Goal: Transaction & Acquisition: Purchase product/service

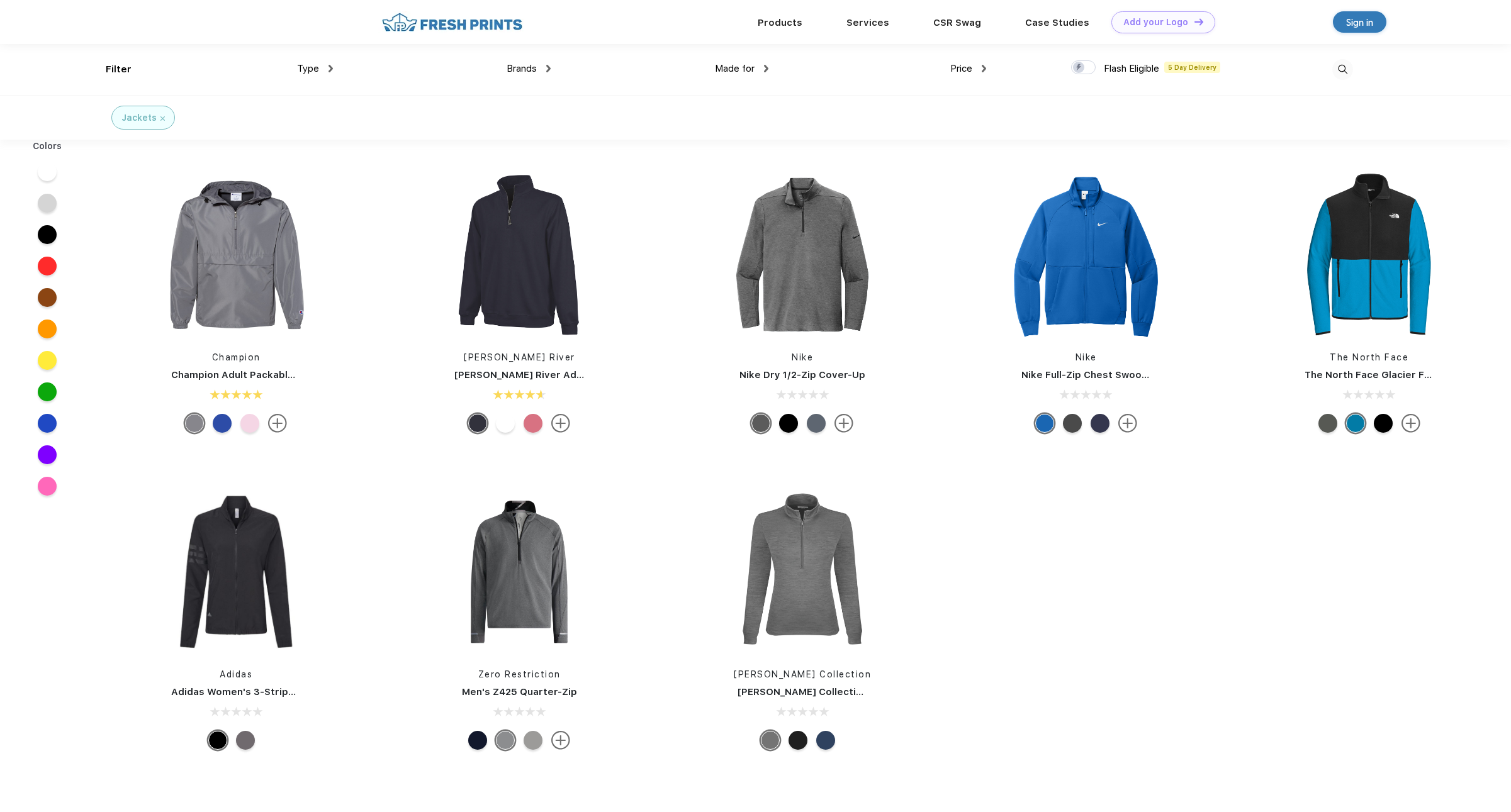
scroll to position [1, 0]
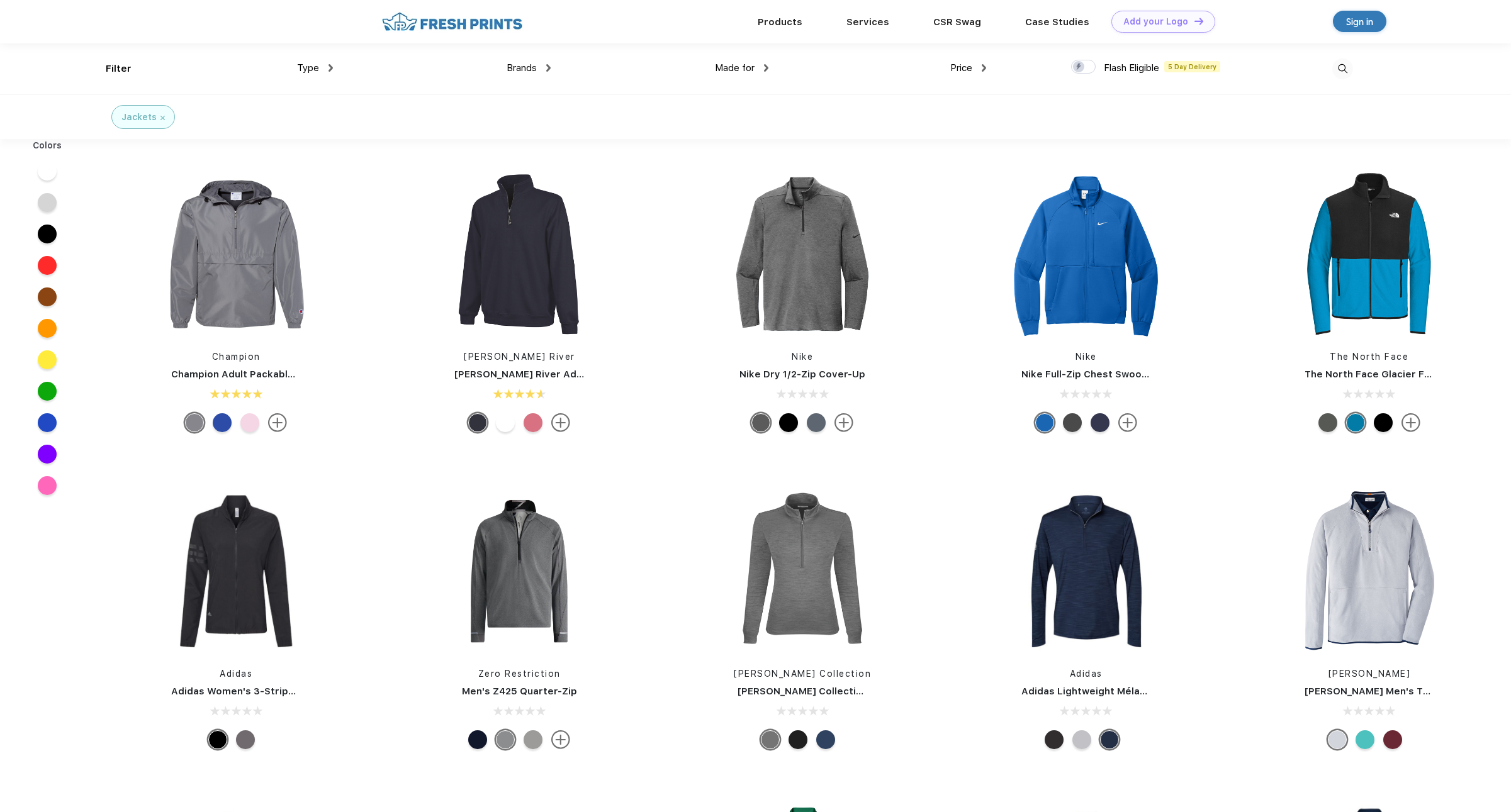
click at [517, 69] on span "Brands" at bounding box center [521, 68] width 31 height 11
click at [527, 64] on span "Brands" at bounding box center [521, 68] width 31 height 11
click at [552, 66] on div "Made for Unisex Women Men Youth" at bounding box center [660, 68] width 218 height 51
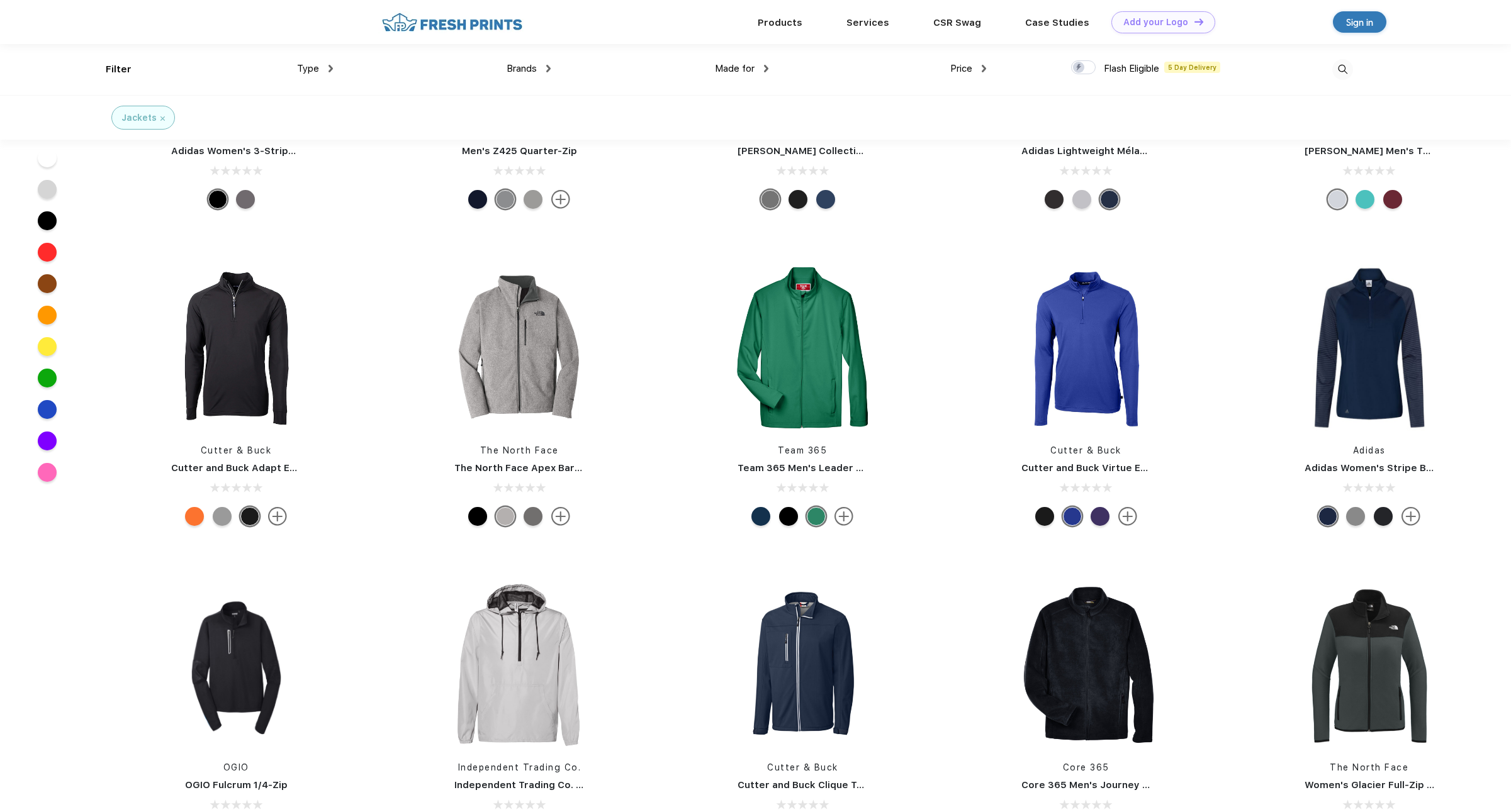
scroll to position [0, 0]
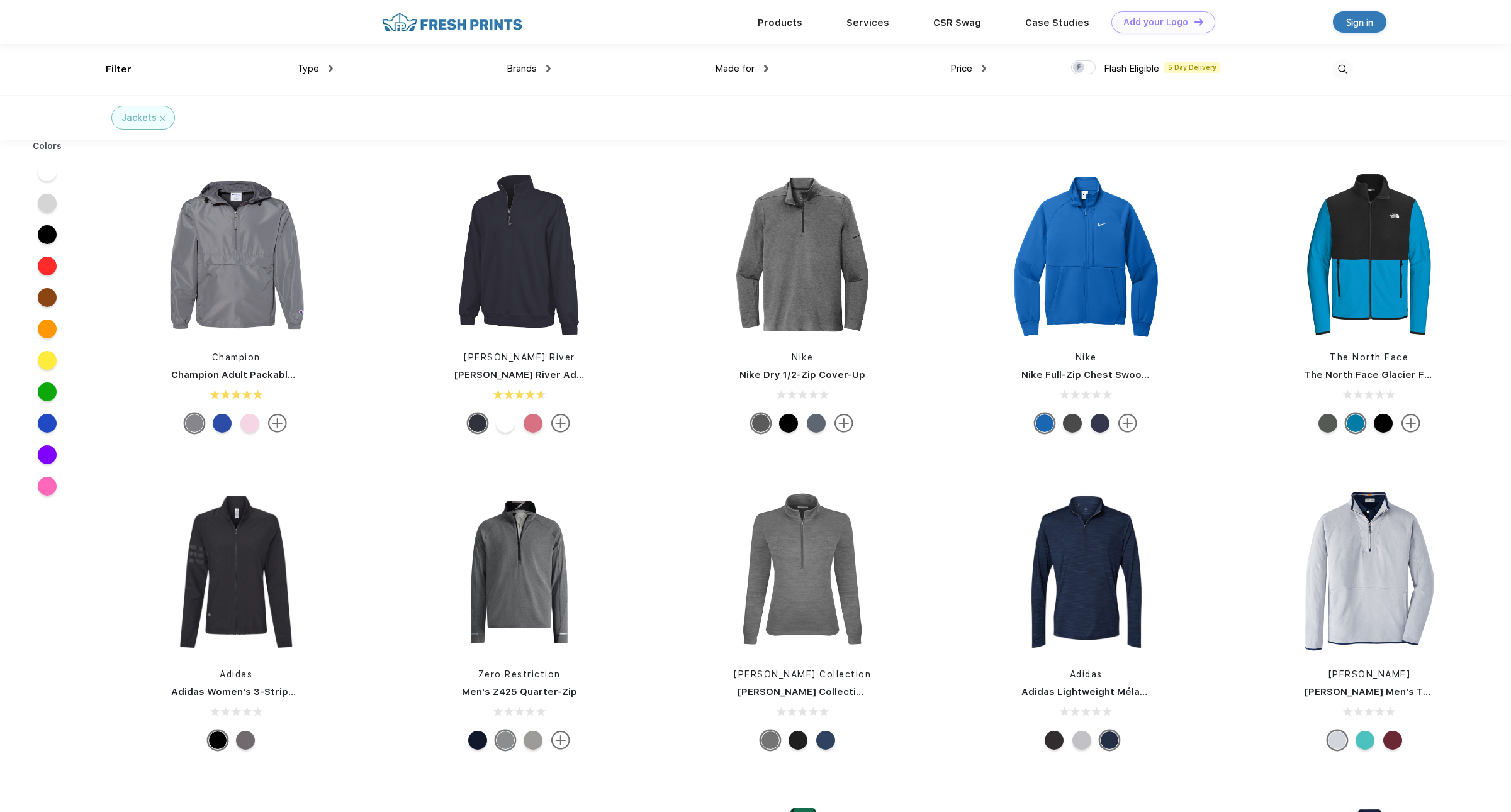
click at [519, 67] on span "Brands" at bounding box center [521, 68] width 31 height 11
click at [481, 29] on img at bounding box center [452, 22] width 148 height 22
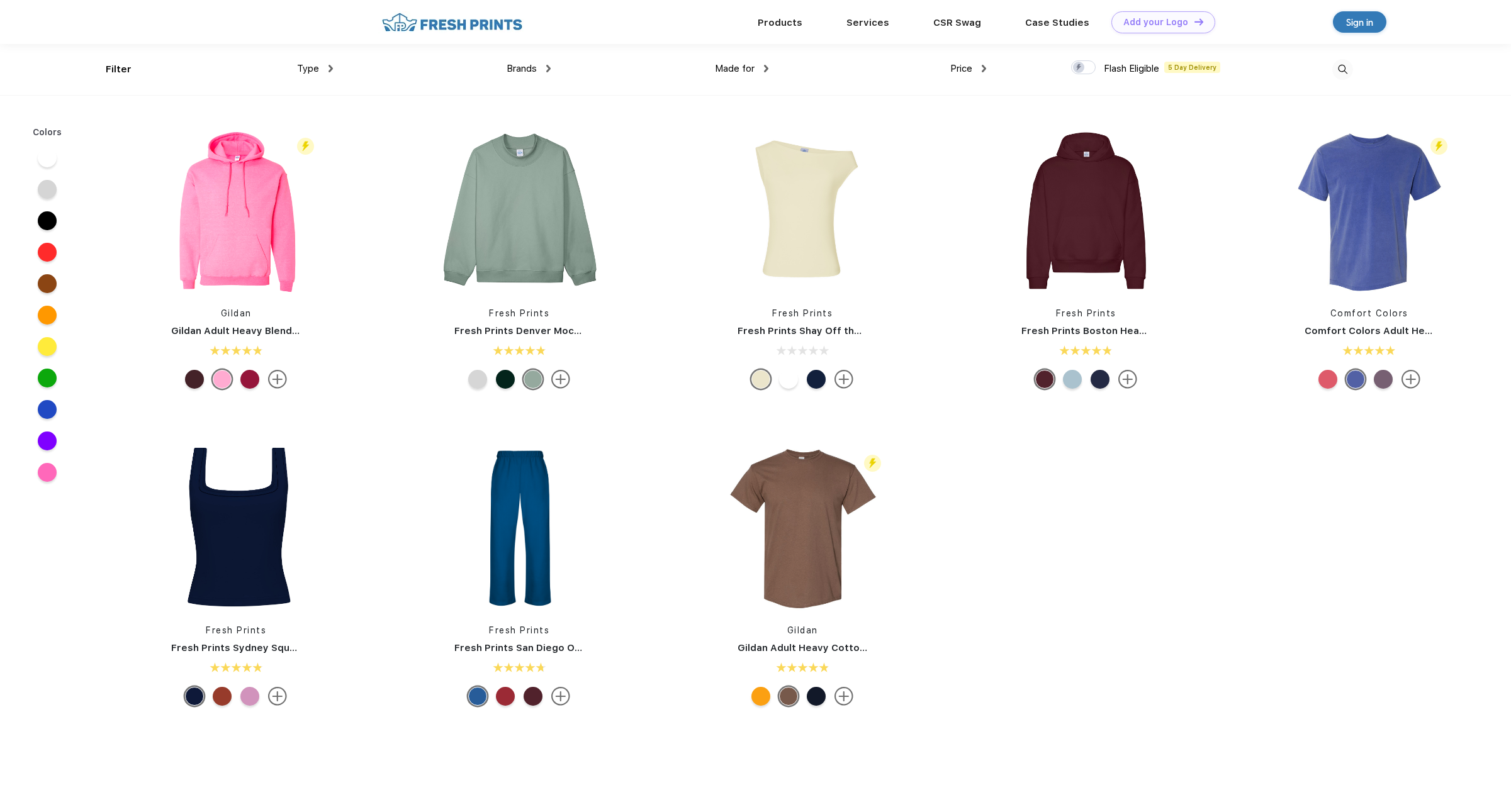
scroll to position [1, 0]
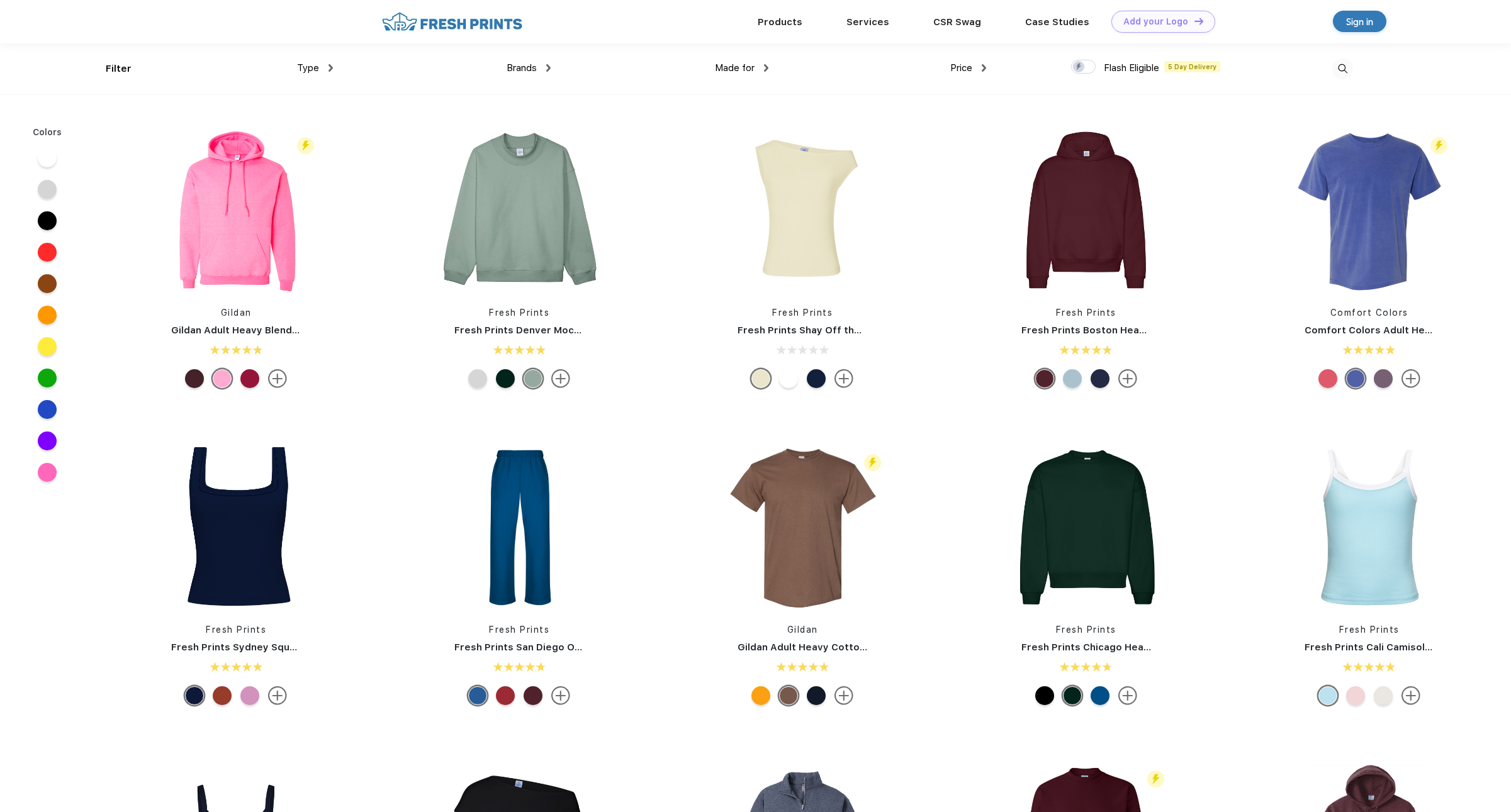
click at [525, 66] on span "Brands" at bounding box center [521, 68] width 31 height 11
click at [549, 66] on img at bounding box center [549, 68] width 5 height 8
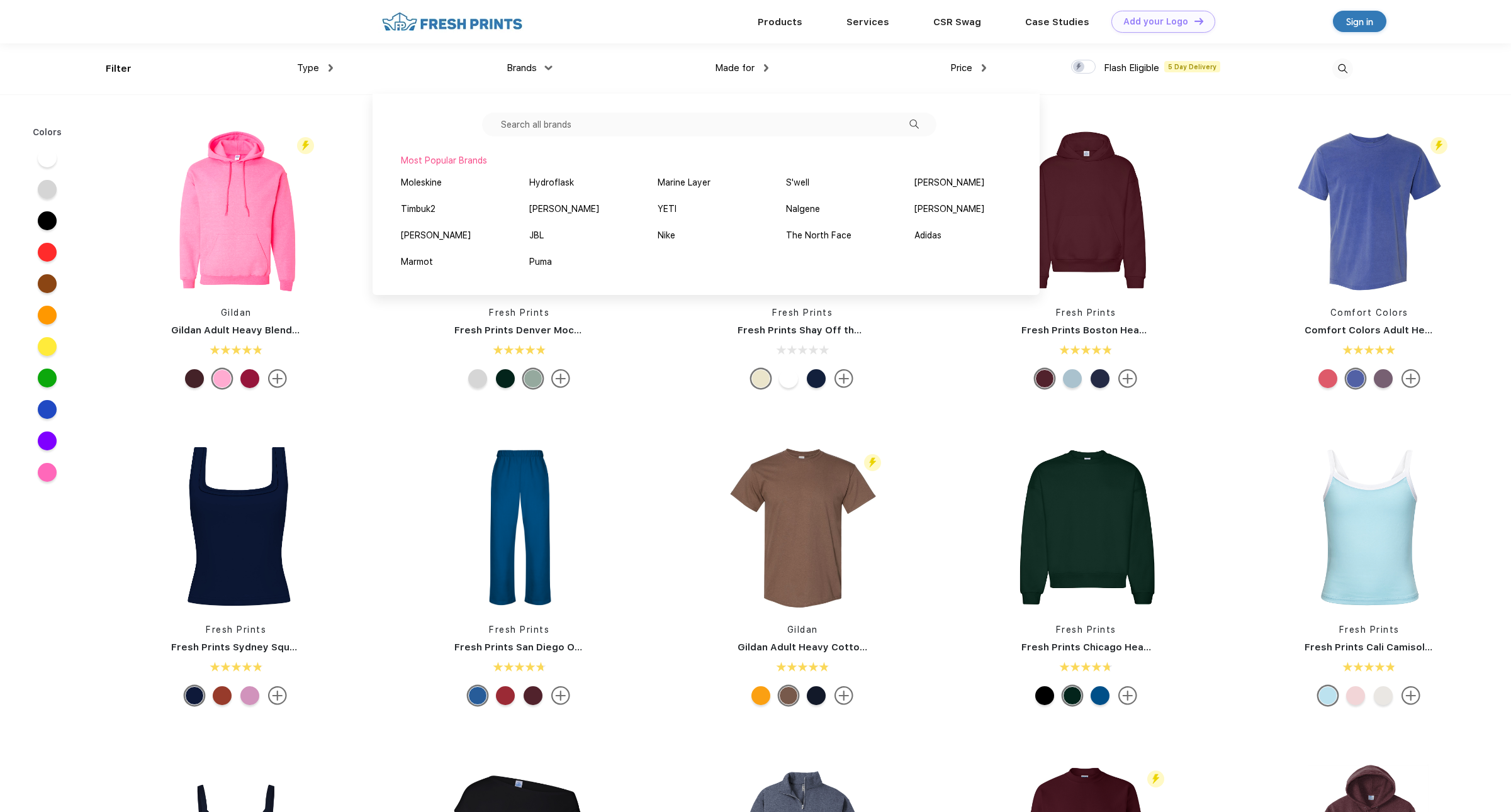
drag, startPoint x: 300, startPoint y: 38, endPoint x: 308, endPoint y: 35, distance: 8.5
click at [300, 37] on div "Products Services CSR Swag Case Studies Natural Light [PERSON_NAME] Own Add you…" at bounding box center [797, 21] width 1073 height 44
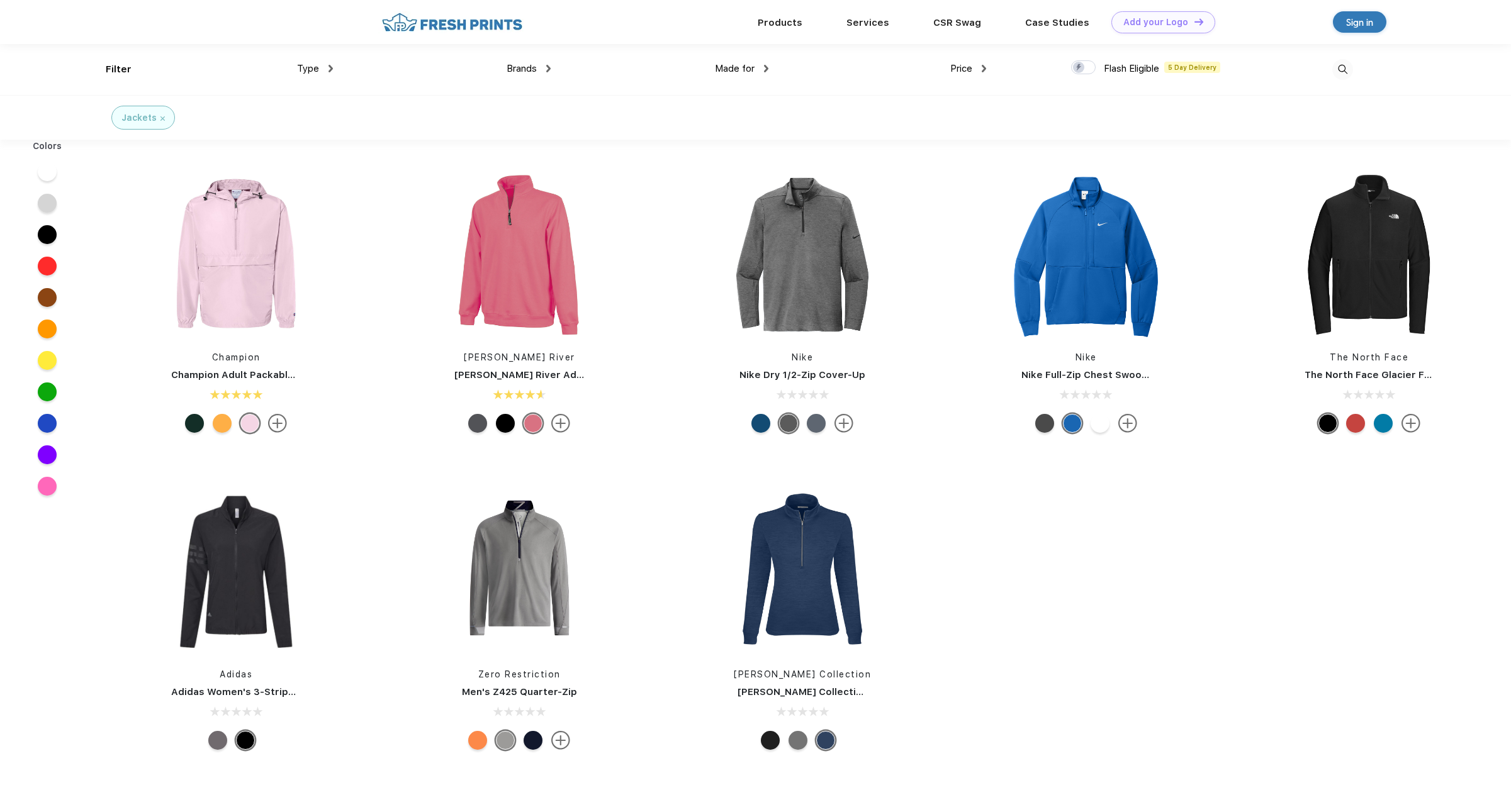
scroll to position [1, 0]
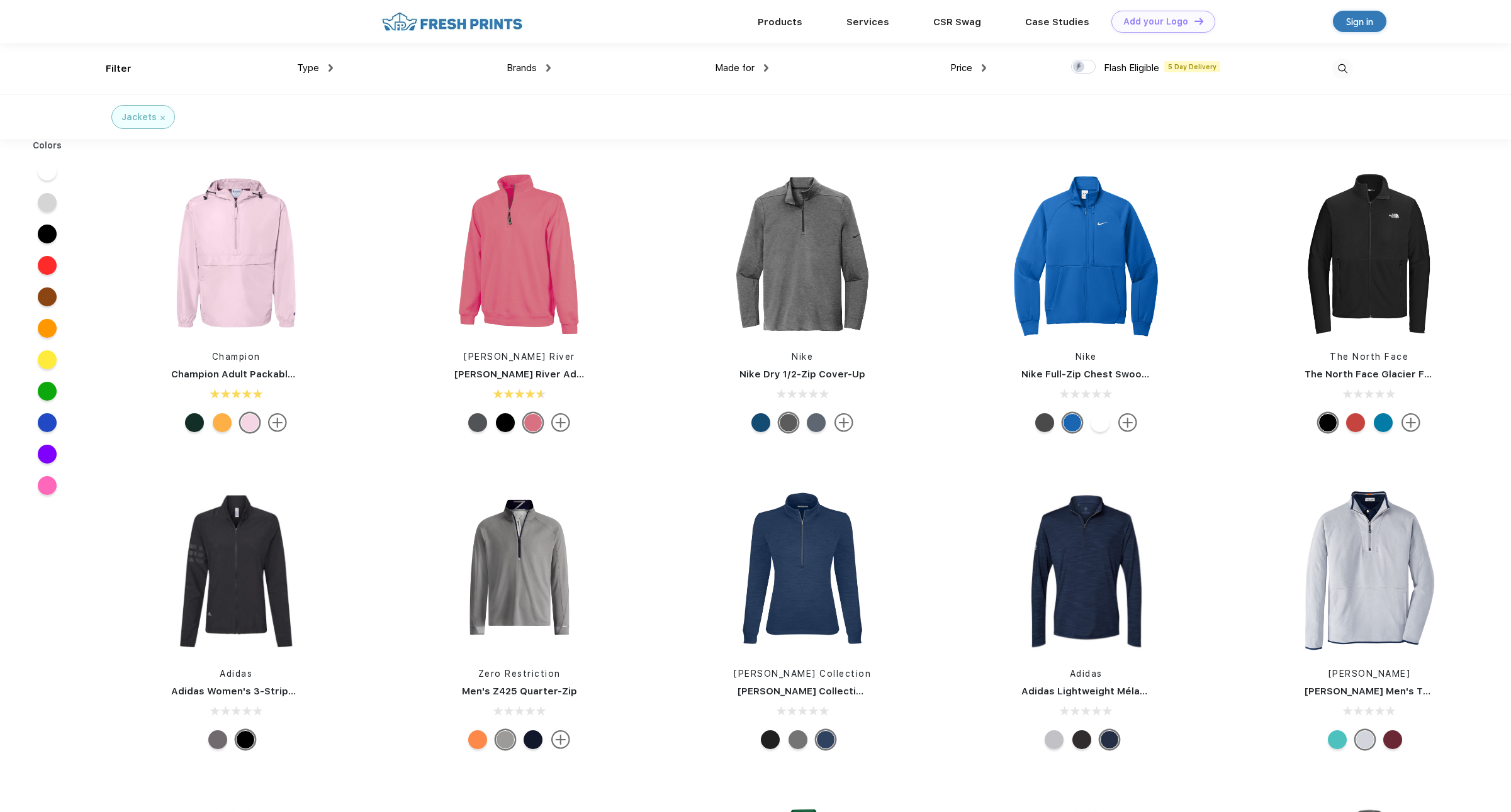
click at [548, 67] on img at bounding box center [549, 68] width 5 height 8
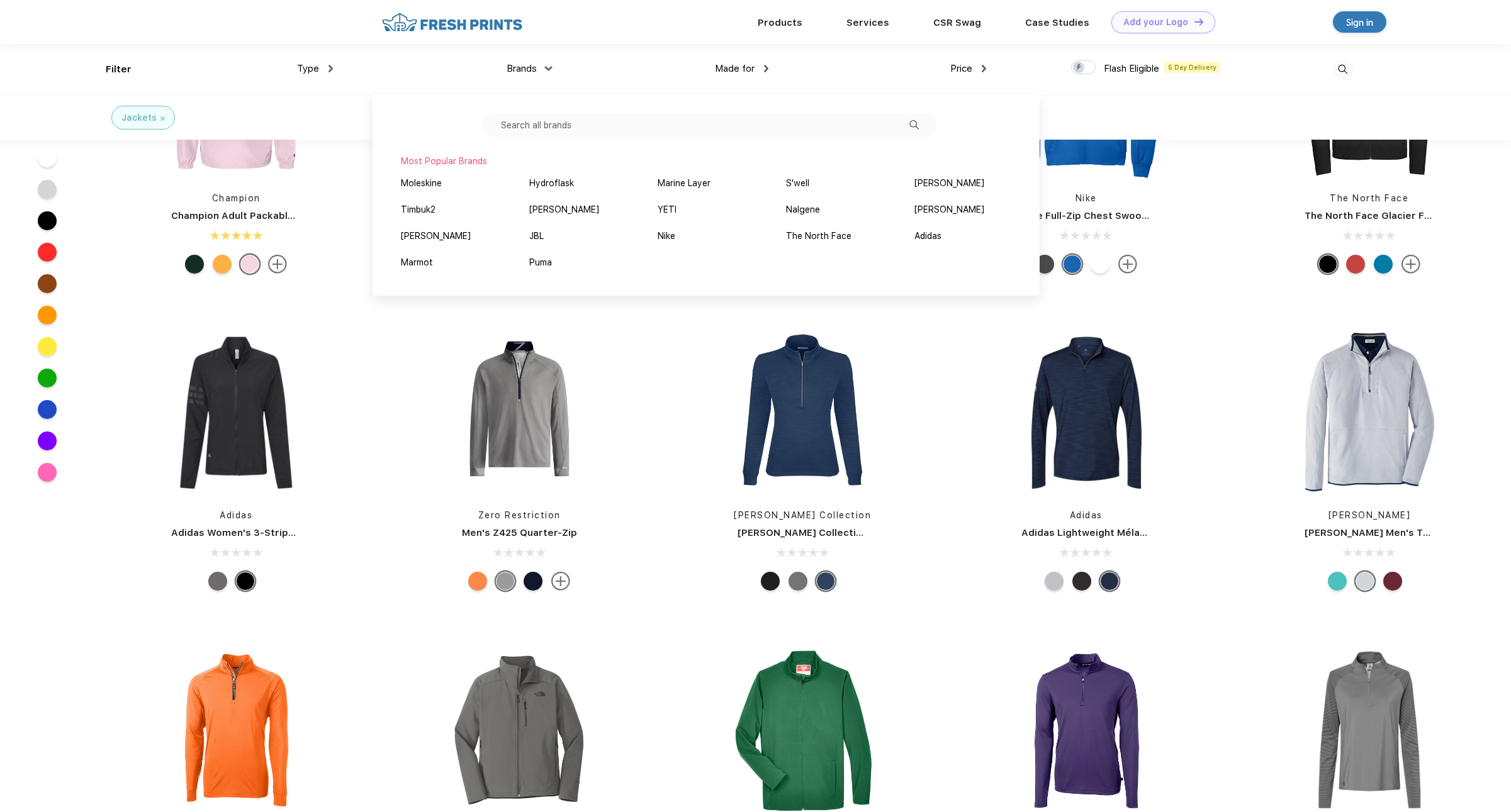
scroll to position [5, 0]
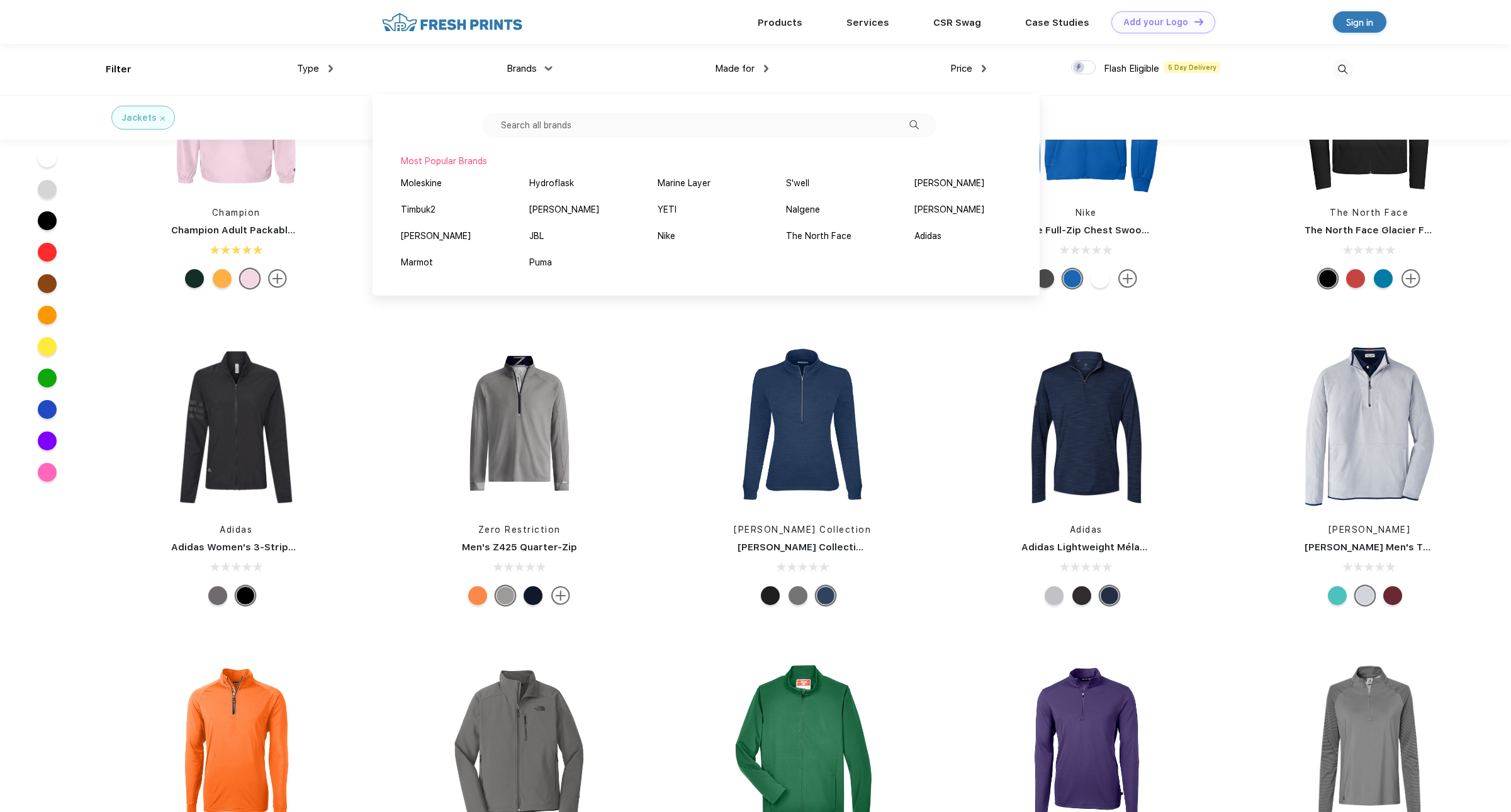
click at [1348, 69] on img at bounding box center [1343, 70] width 21 height 21
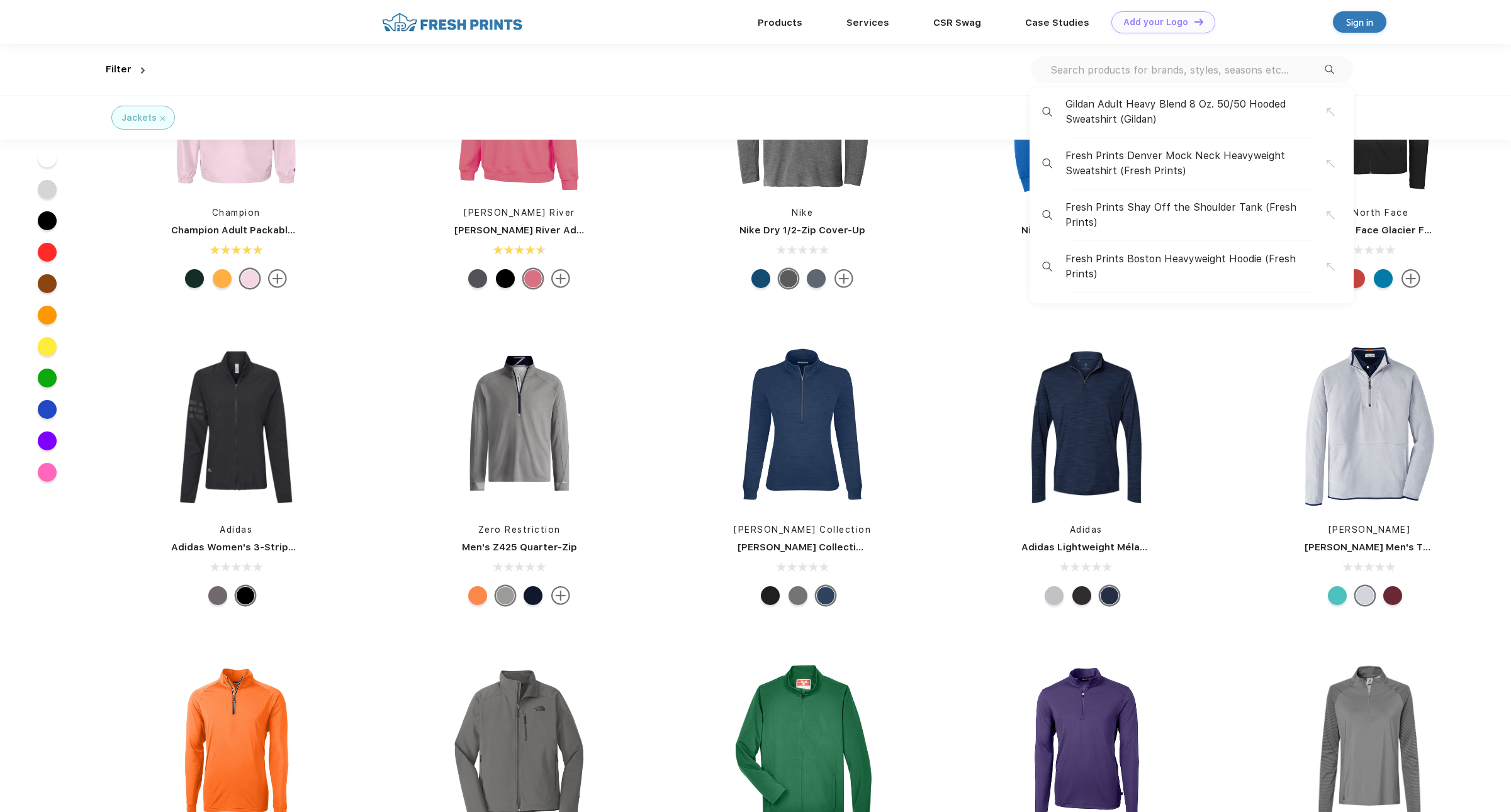
click at [1195, 66] on input "text" at bounding box center [1187, 70] width 275 height 14
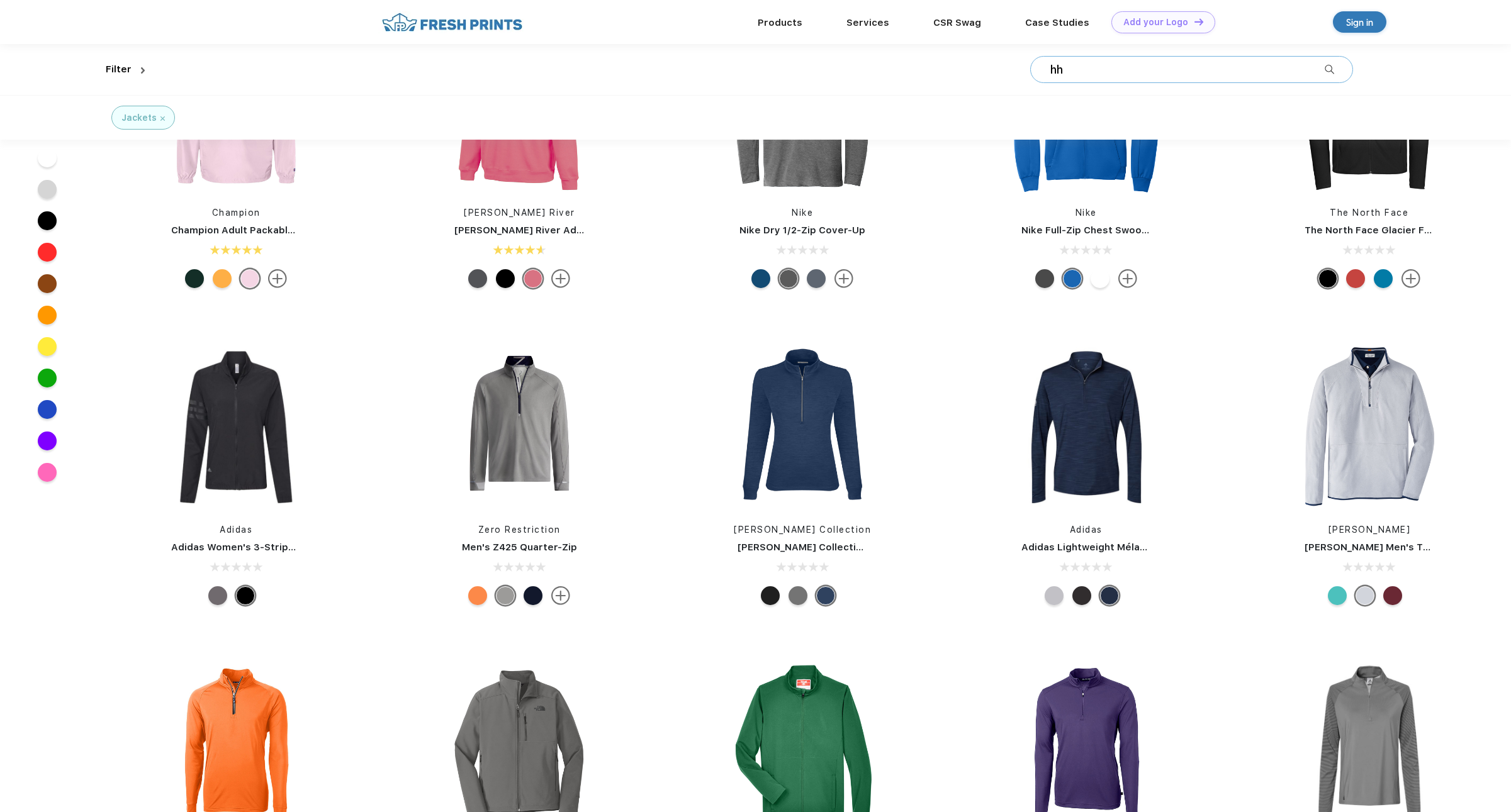
type input "hh"
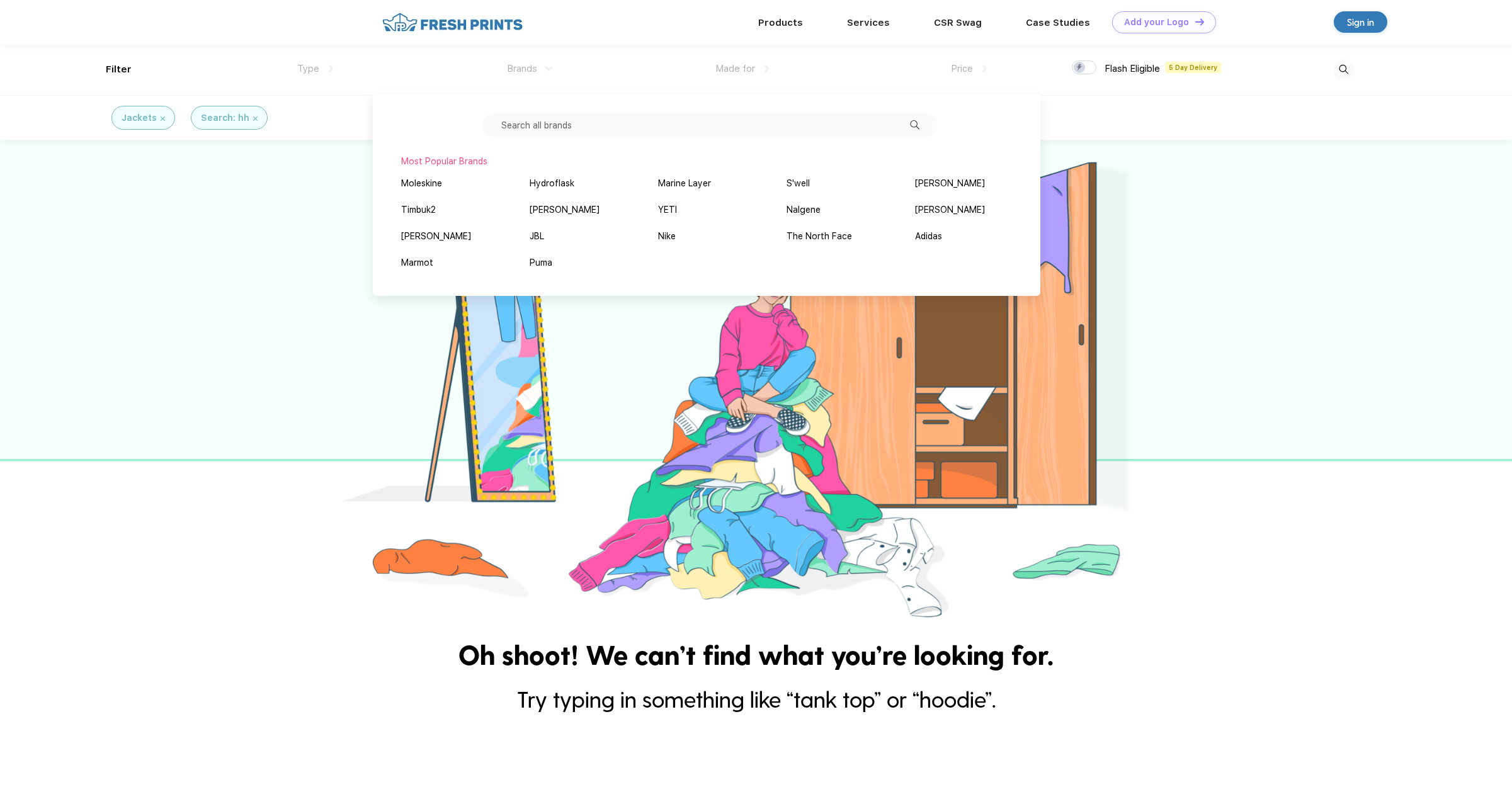
drag, startPoint x: 1413, startPoint y: 344, endPoint x: 1373, endPoint y: 285, distance: 71.3
click at [1416, 340] on div at bounding box center [756, 382] width 1512 height 484
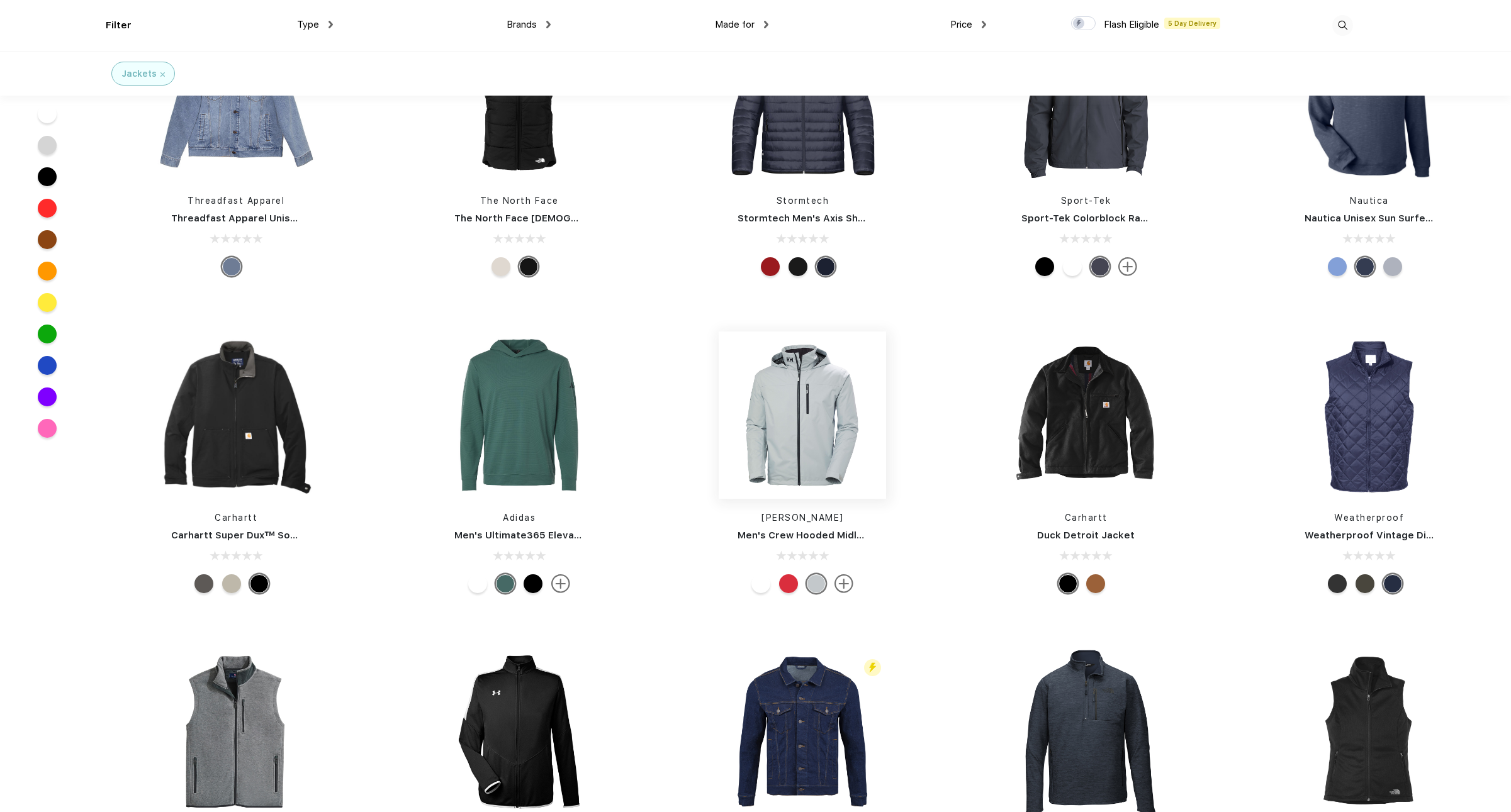
scroll to position [1650, 0]
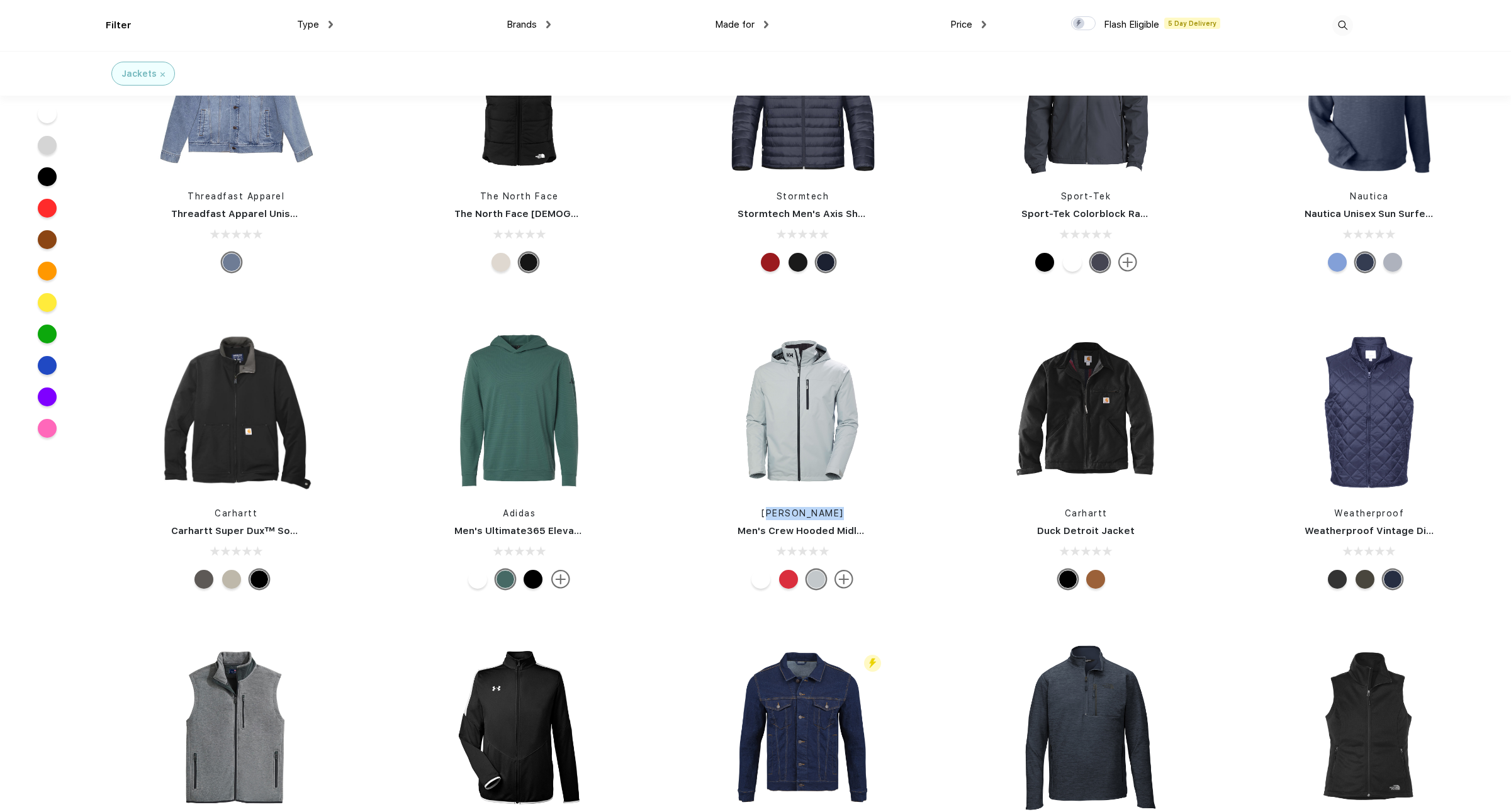
drag, startPoint x: 764, startPoint y: 512, endPoint x: 840, endPoint y: 516, distance: 76.1
click at [840, 516] on div "Helly Hansen" at bounding box center [802, 513] width 186 height 13
copy link "Helly Hansen"
click at [1343, 20] on img at bounding box center [1343, 25] width 21 height 21
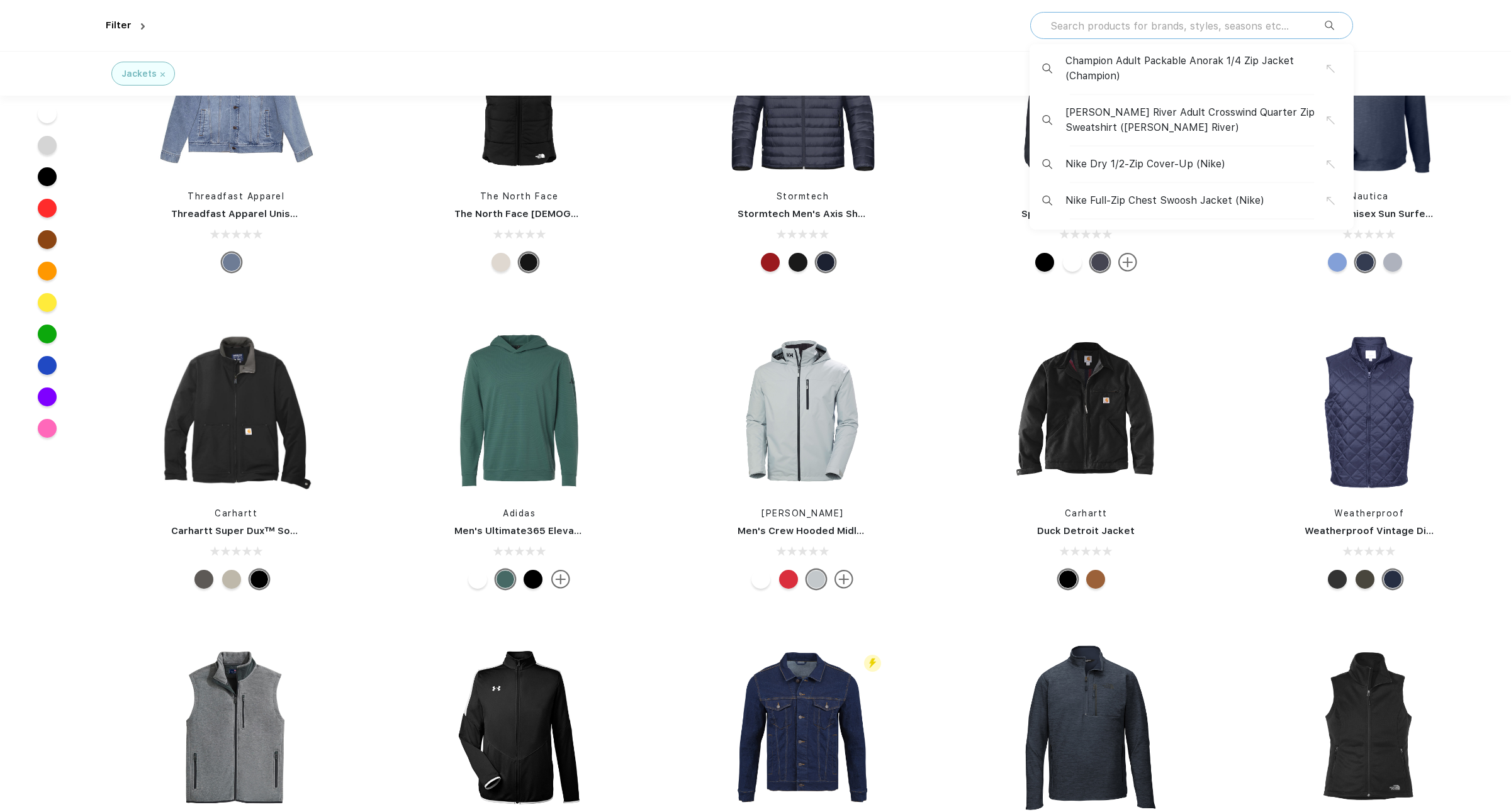
click at [1175, 31] on input "text" at bounding box center [1187, 26] width 275 height 14
paste input "Helly Hansen"
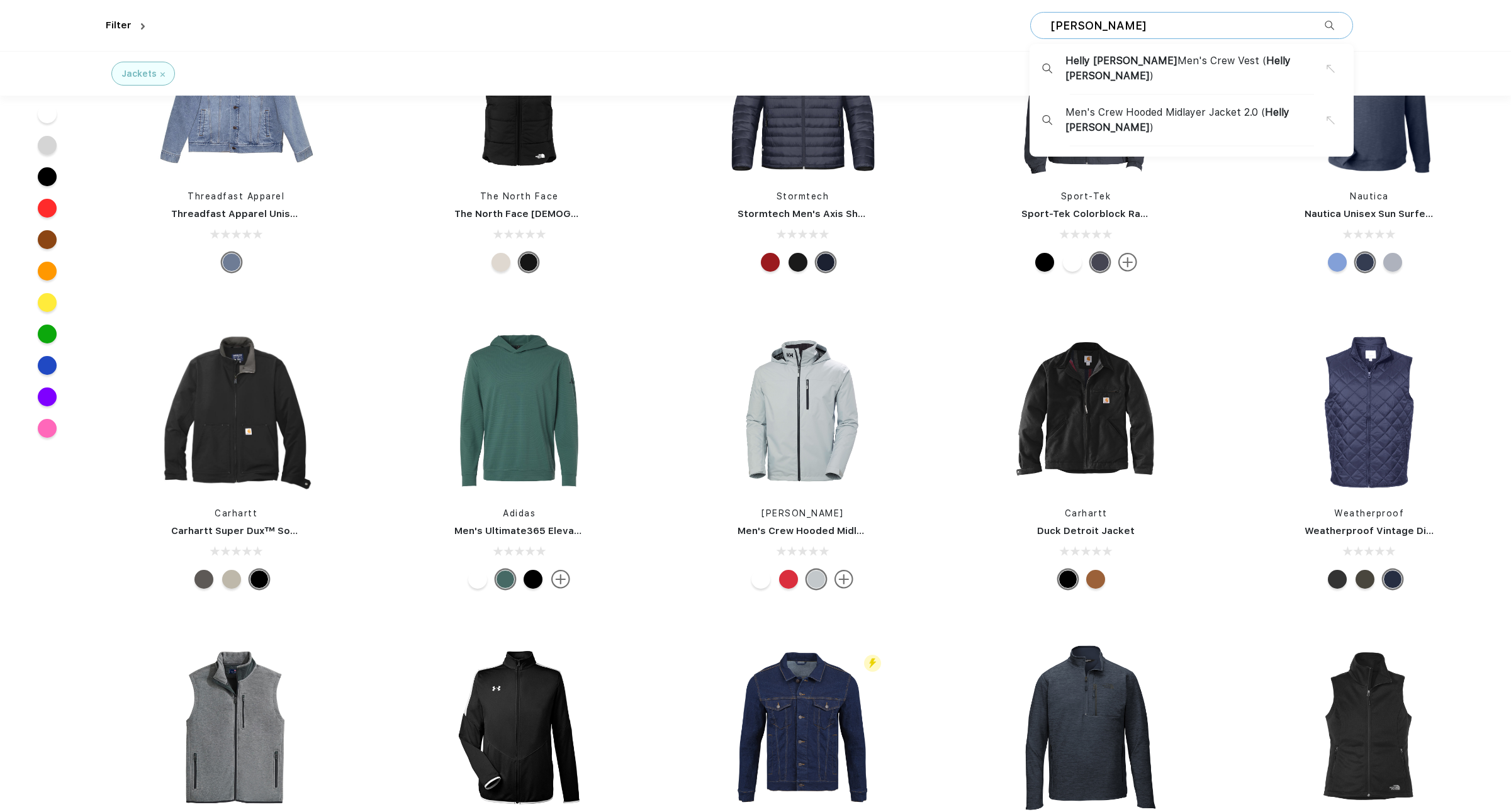
type input "Helly Hansen"
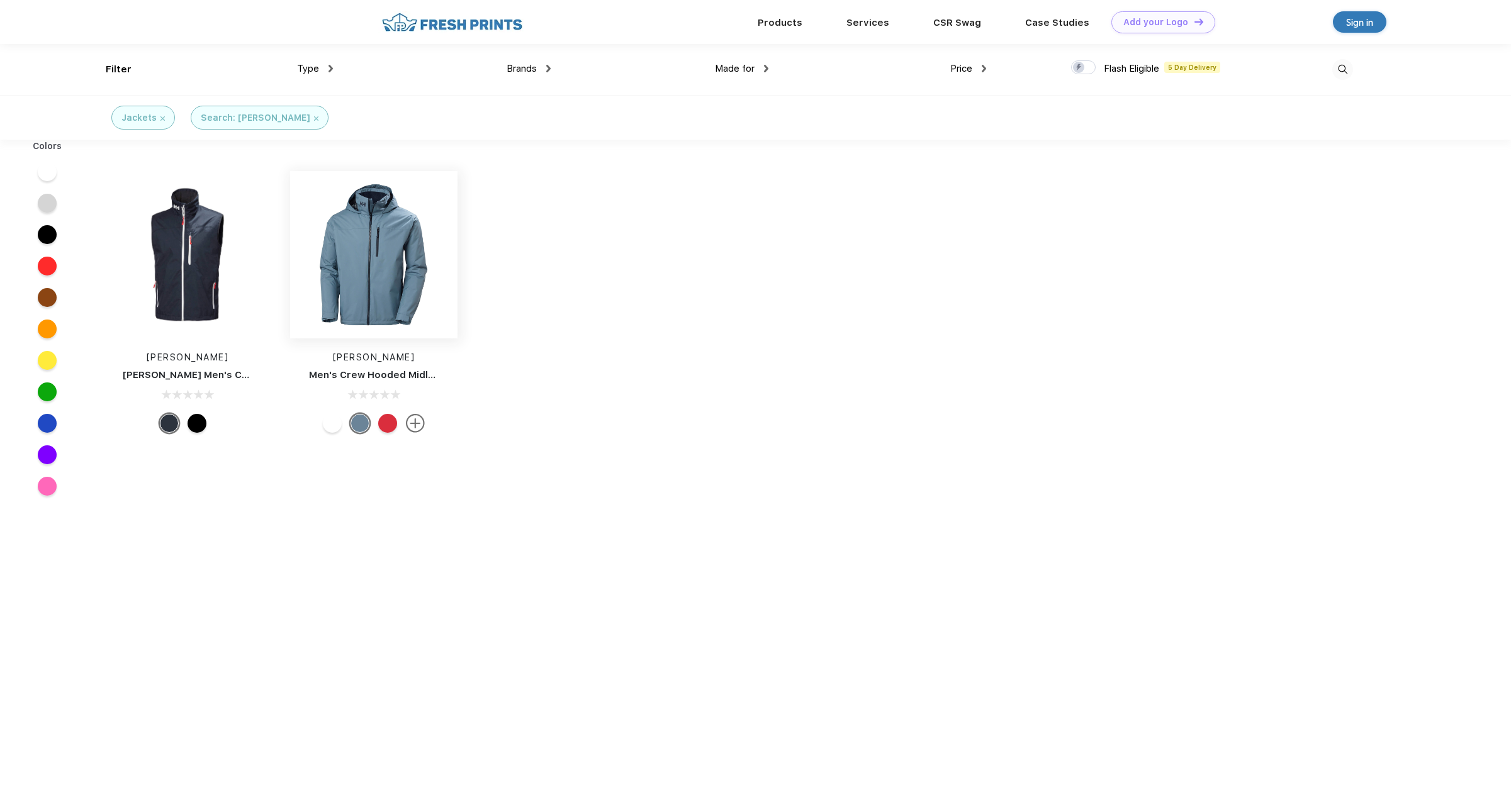
click at [397, 251] on img at bounding box center [374, 255] width 167 height 167
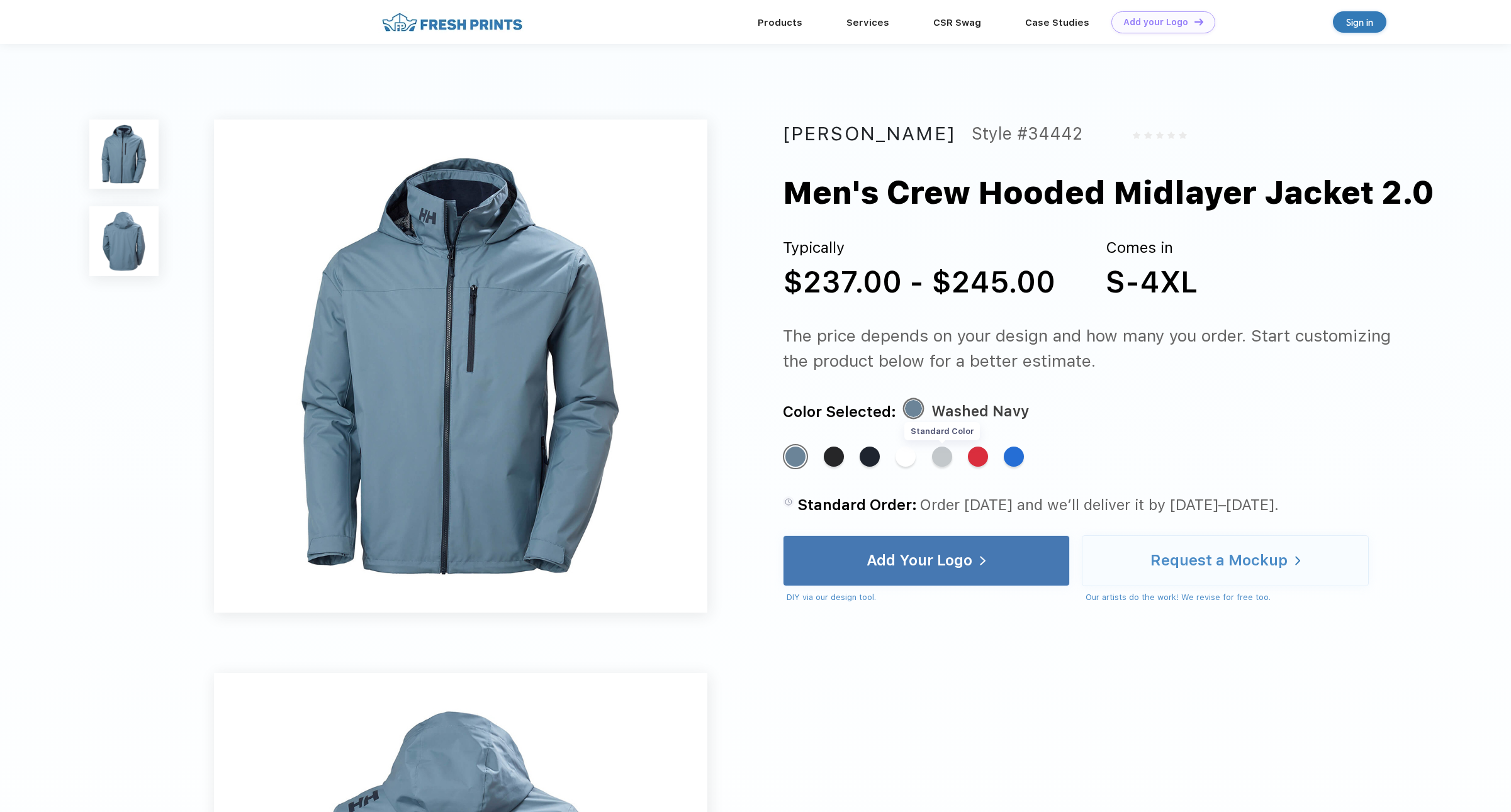
click at [945, 463] on div "Standard Color" at bounding box center [942, 457] width 20 height 20
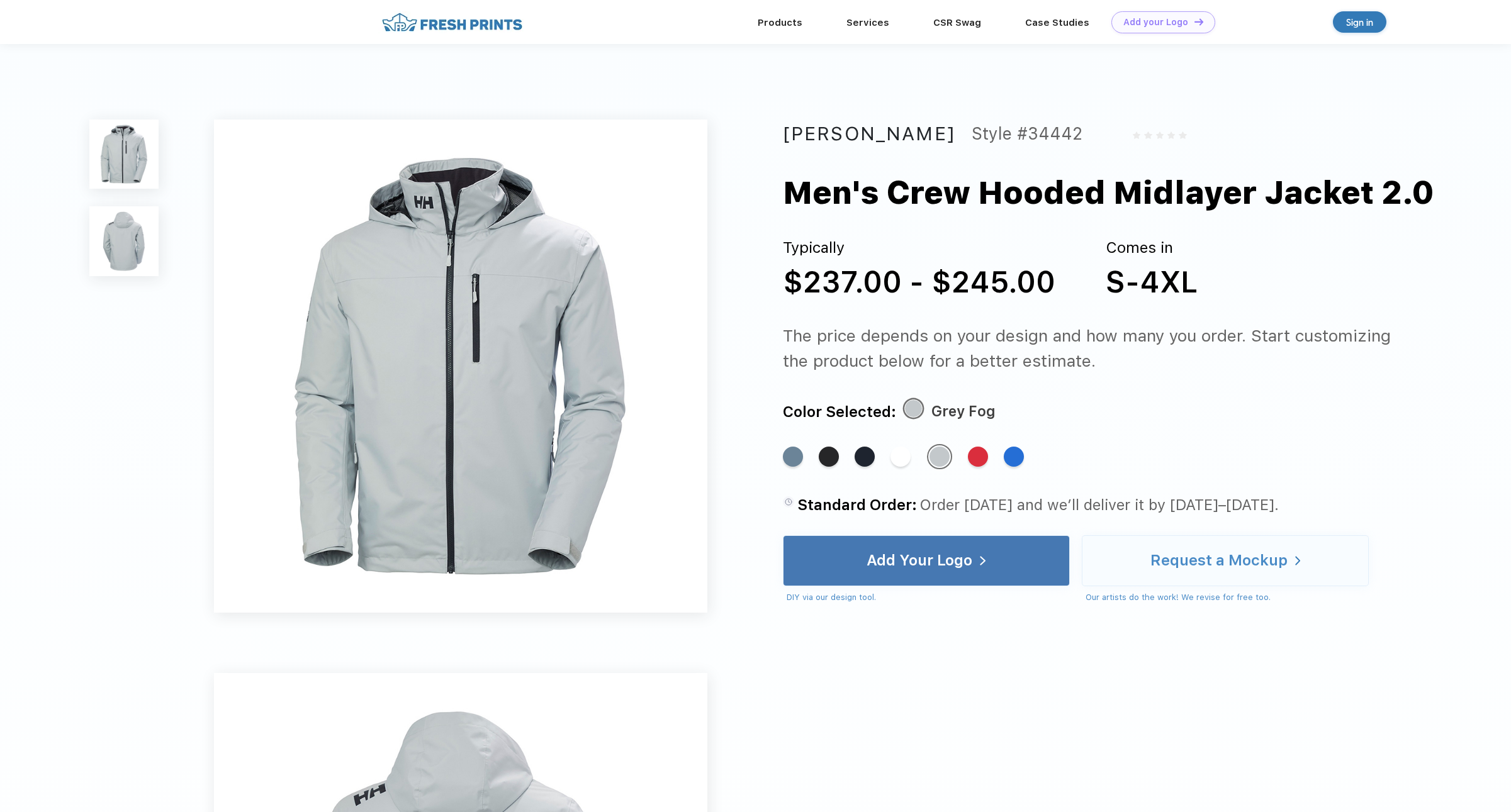
click at [121, 239] on img at bounding box center [124, 241] width 69 height 69
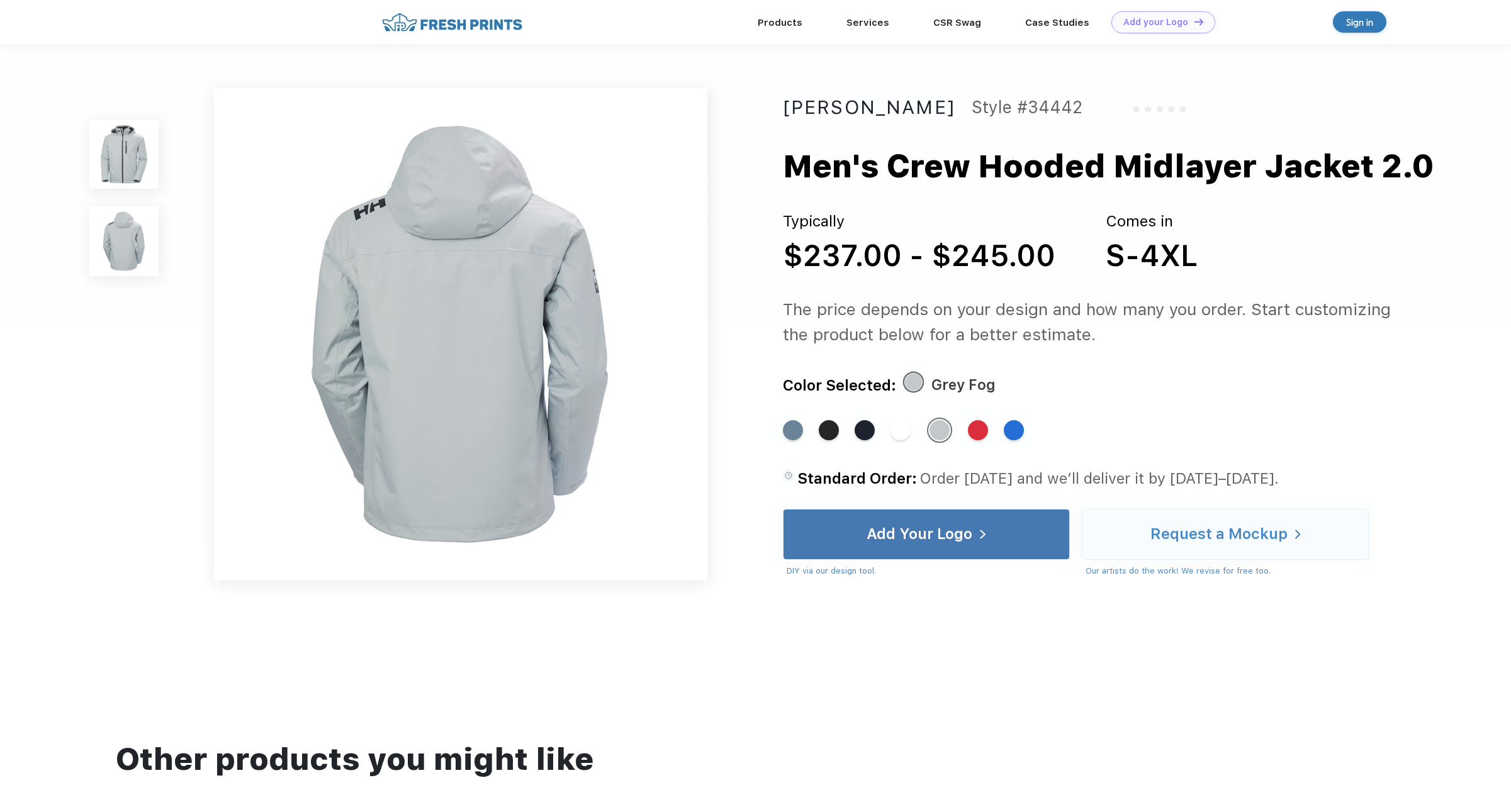
scroll to position [543, 0]
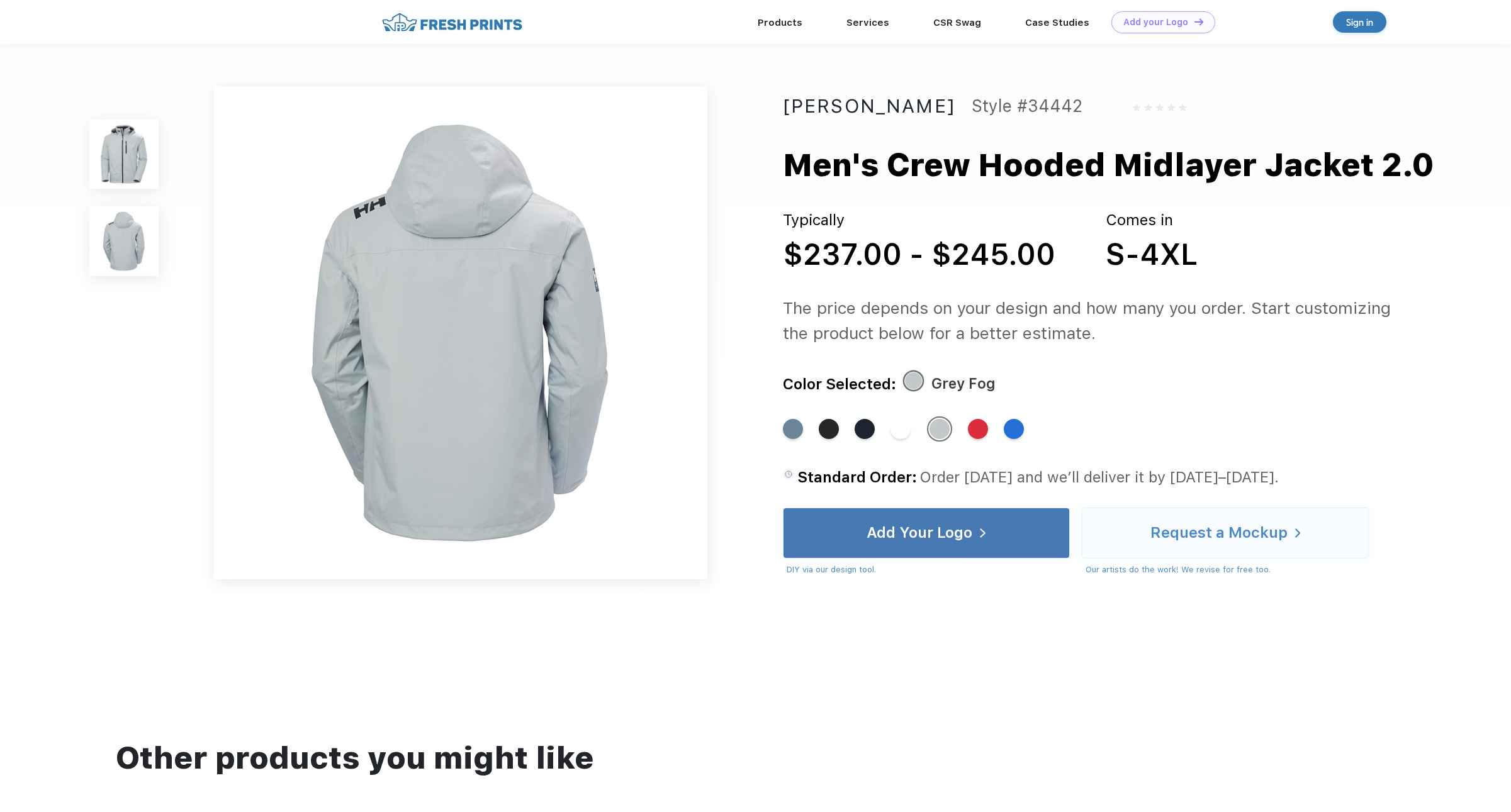
click at [117, 158] on img at bounding box center [124, 154] width 69 height 69
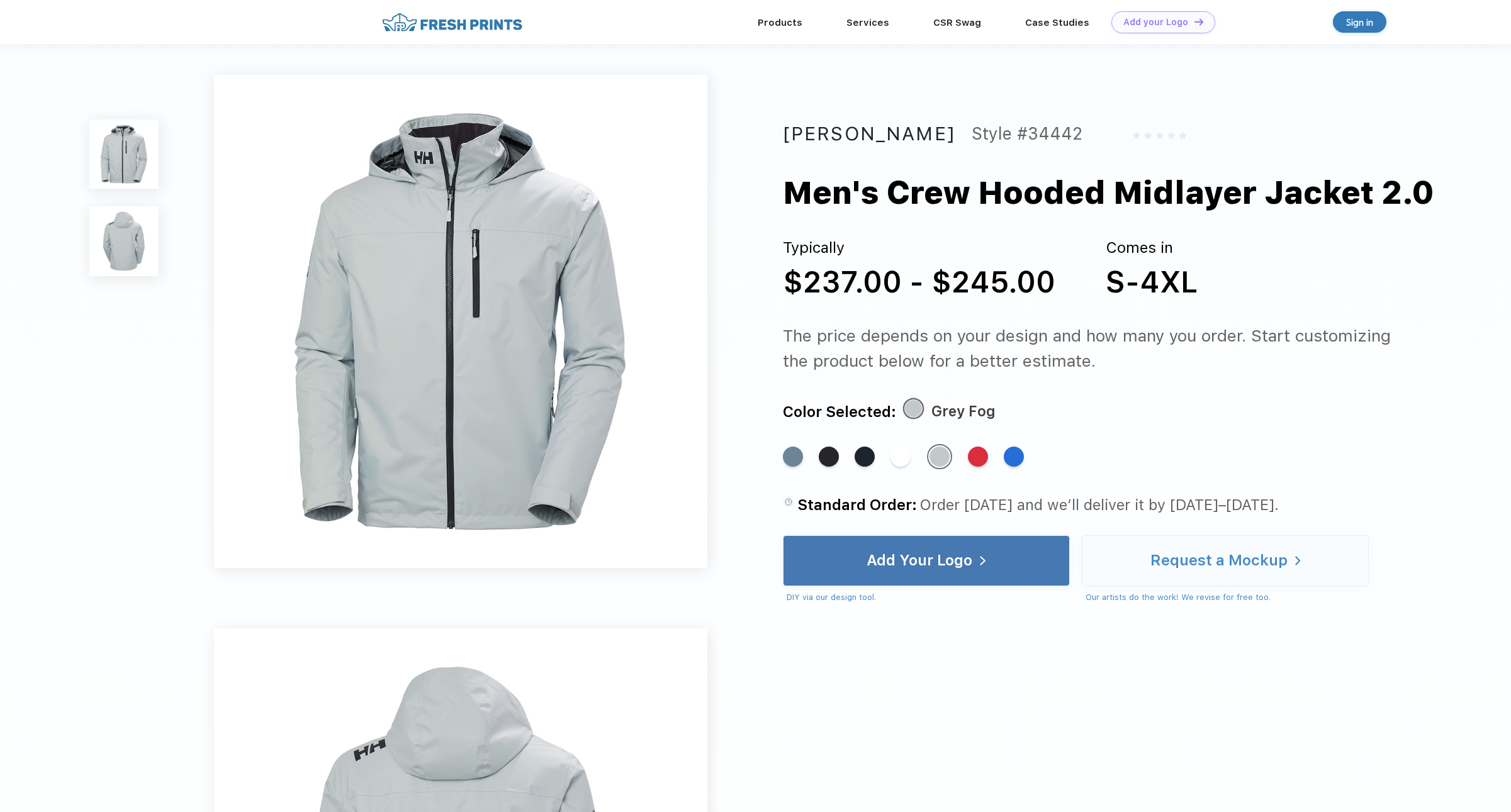
scroll to position [0, 0]
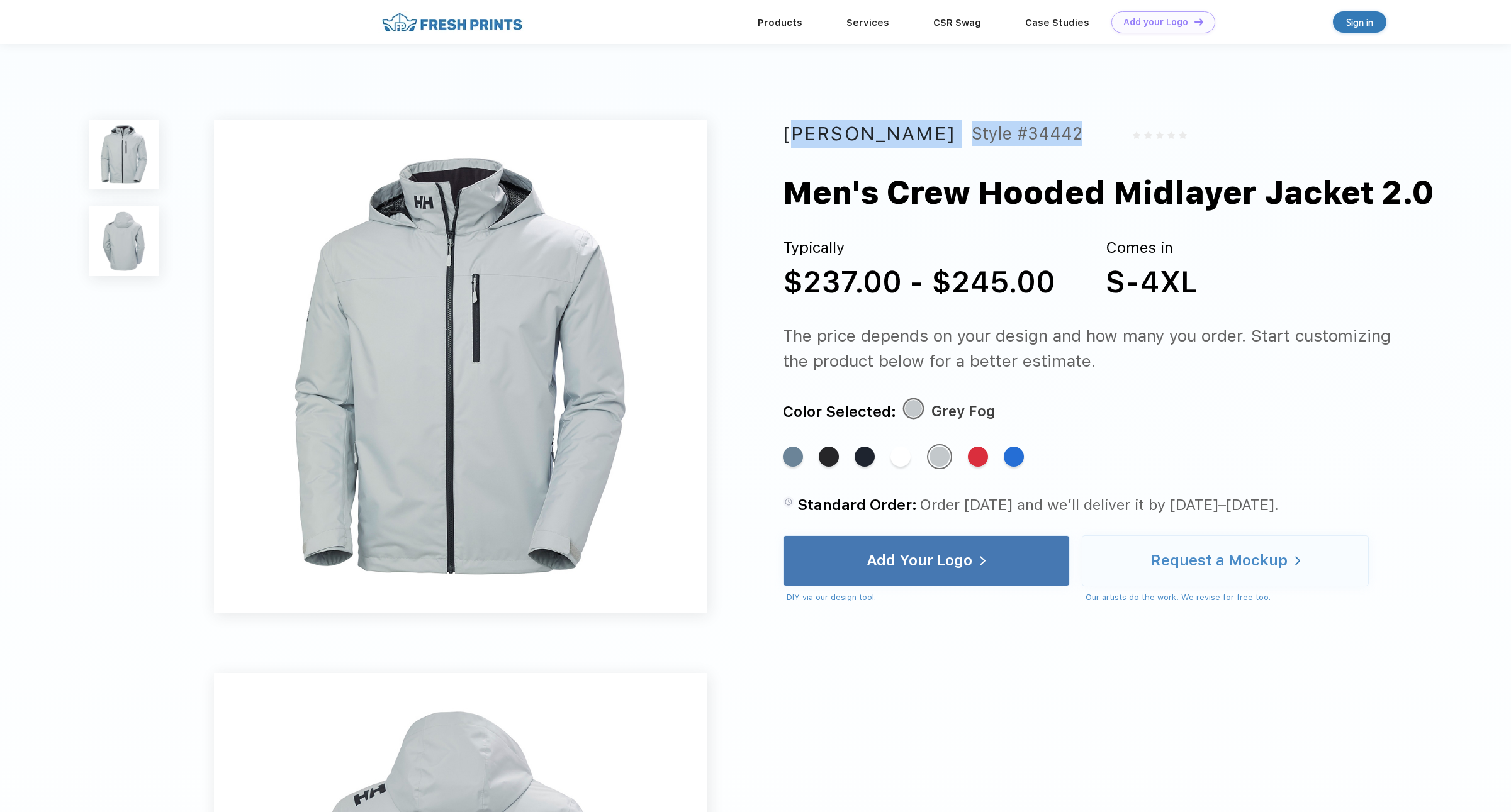
drag, startPoint x: 787, startPoint y: 130, endPoint x: 1045, endPoint y: 142, distance: 258.3
click at [1045, 142] on div "Helly Hansen Style #34442" at bounding box center [1092, 134] width 619 height 28
copy div "Helly Hansen Style #34442"
